Goal: Find specific page/section: Find specific page/section

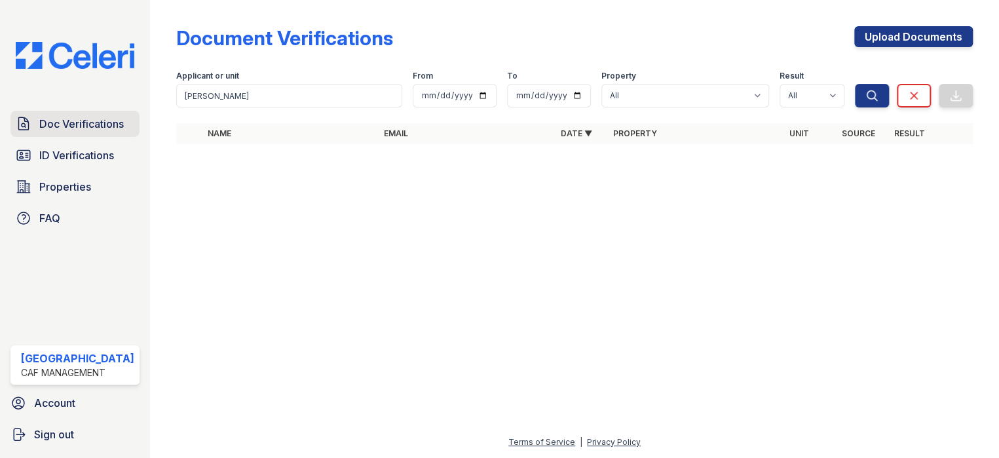
click at [64, 123] on span "Doc Verifications" at bounding box center [81, 124] width 85 height 16
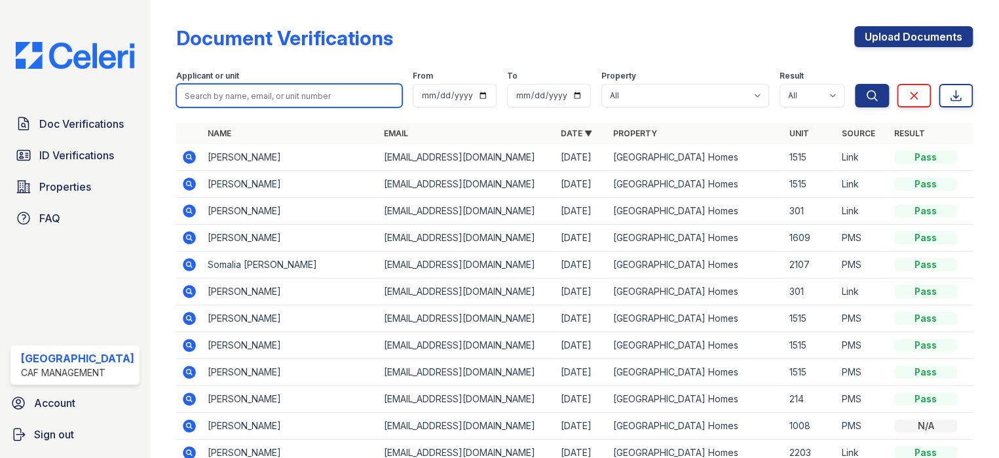
paste input "[PERSON_NAME]"
type input "[PERSON_NAME]"
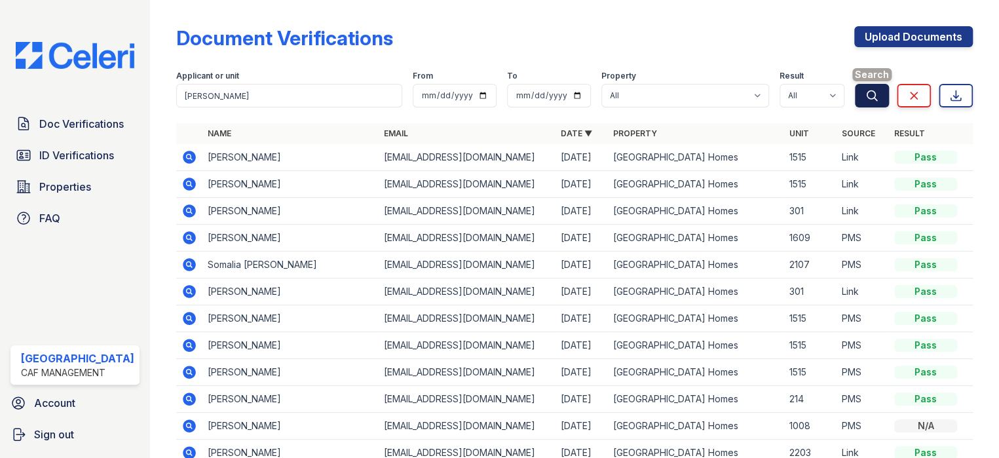
click at [866, 93] on icon "submit" at bounding box center [872, 95] width 13 height 13
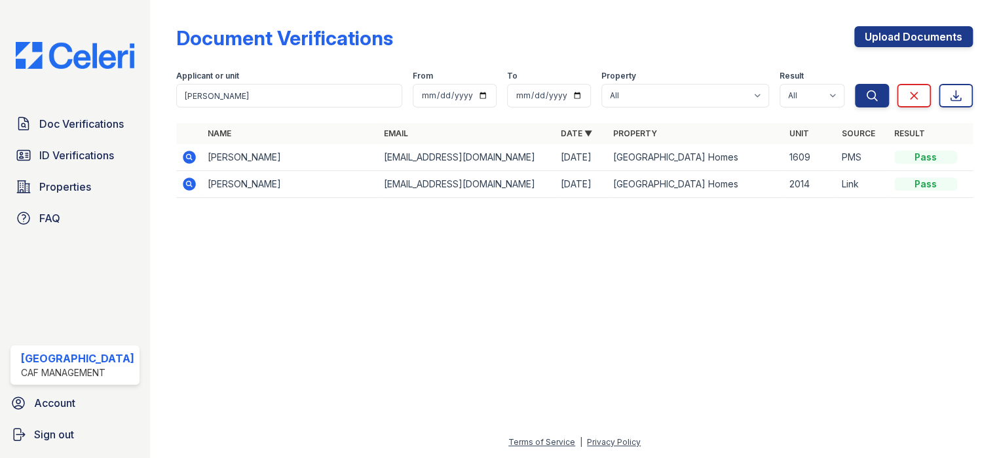
click at [187, 156] on icon at bounding box center [188, 156] width 3 height 3
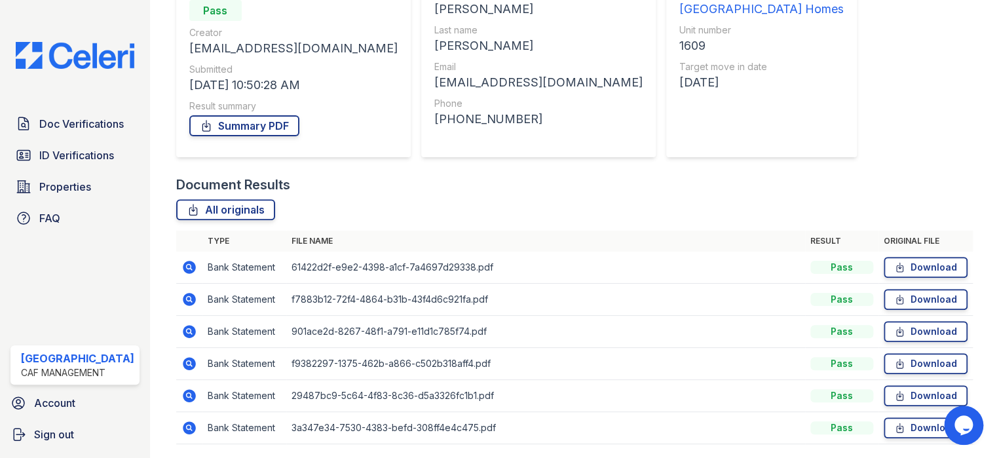
scroll to position [124, 0]
